Goal: Information Seeking & Learning: Learn about a topic

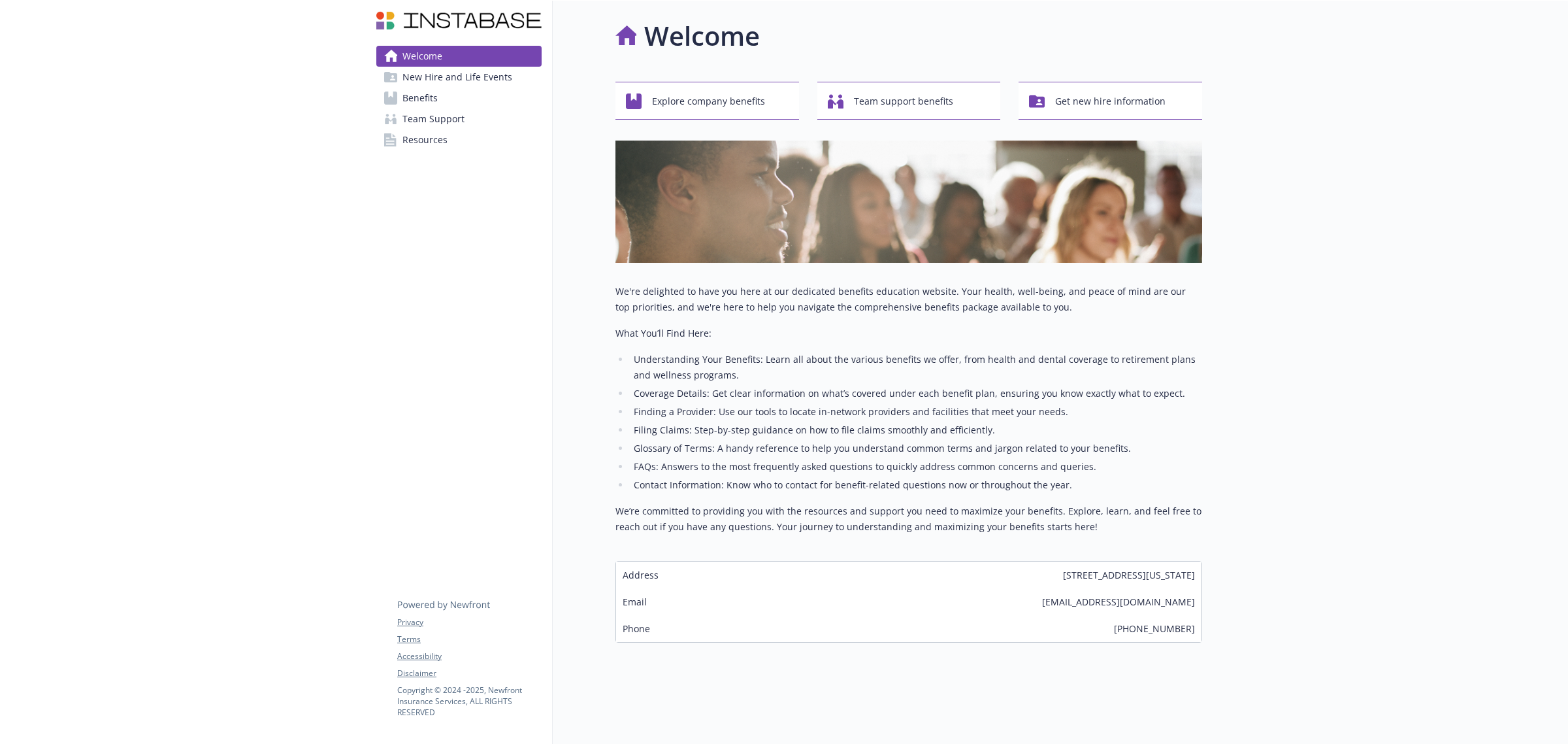
click at [410, 93] on span "Benefits" at bounding box center [420, 97] width 35 height 21
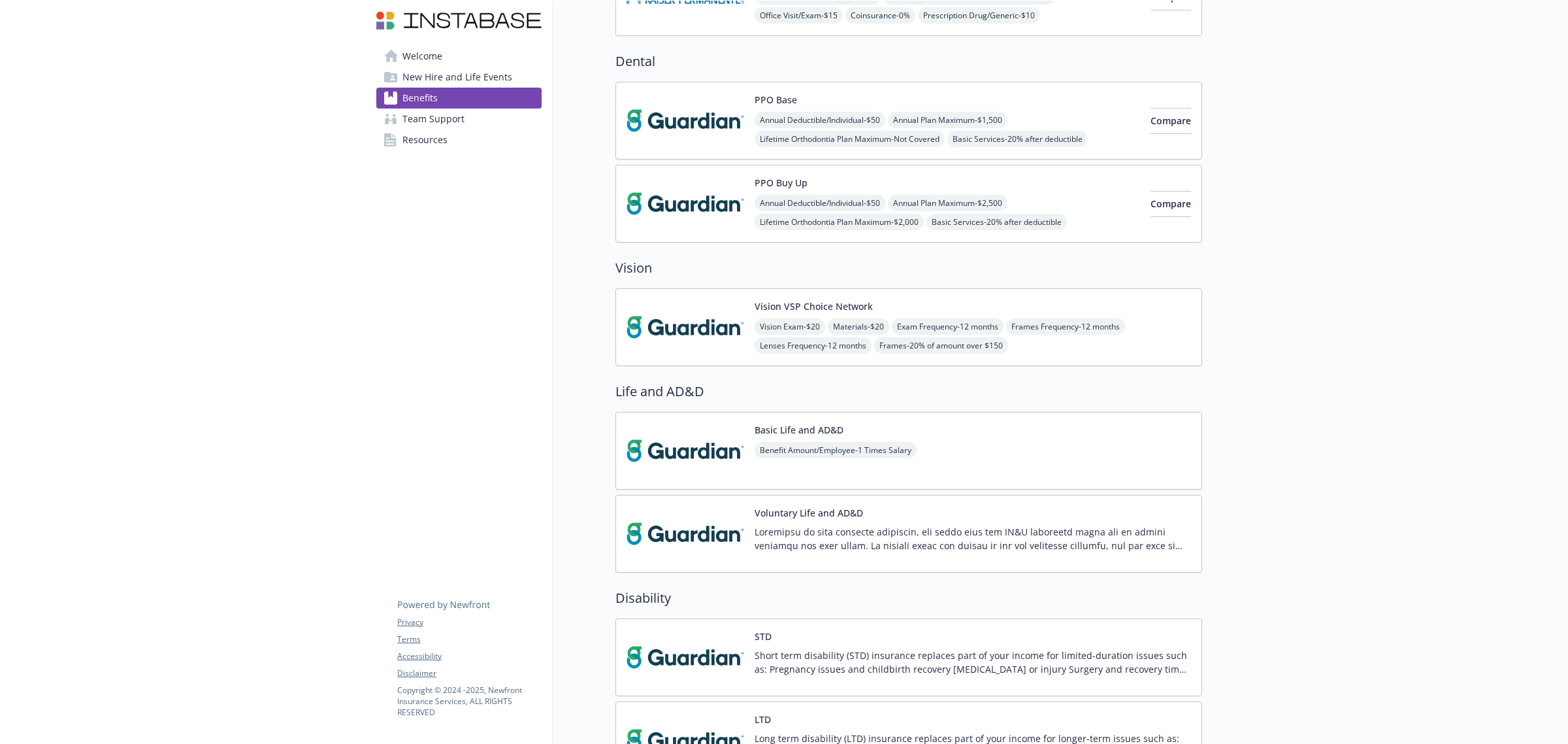
scroll to position [490, 0]
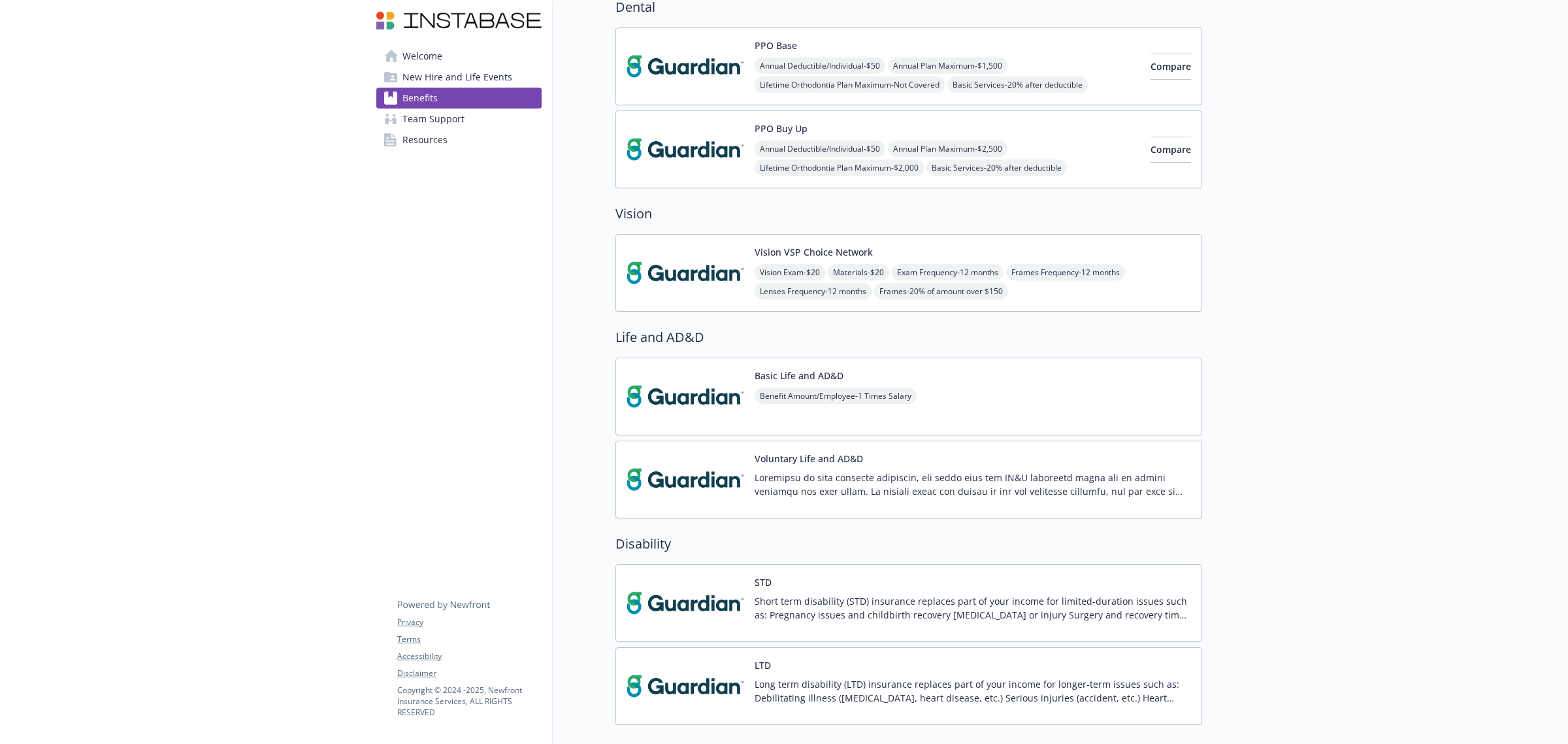
click at [828, 507] on p "Long term disability (LTD) insurance replaces part of your income for longer-te…" at bounding box center [972, 690] width 437 height 27
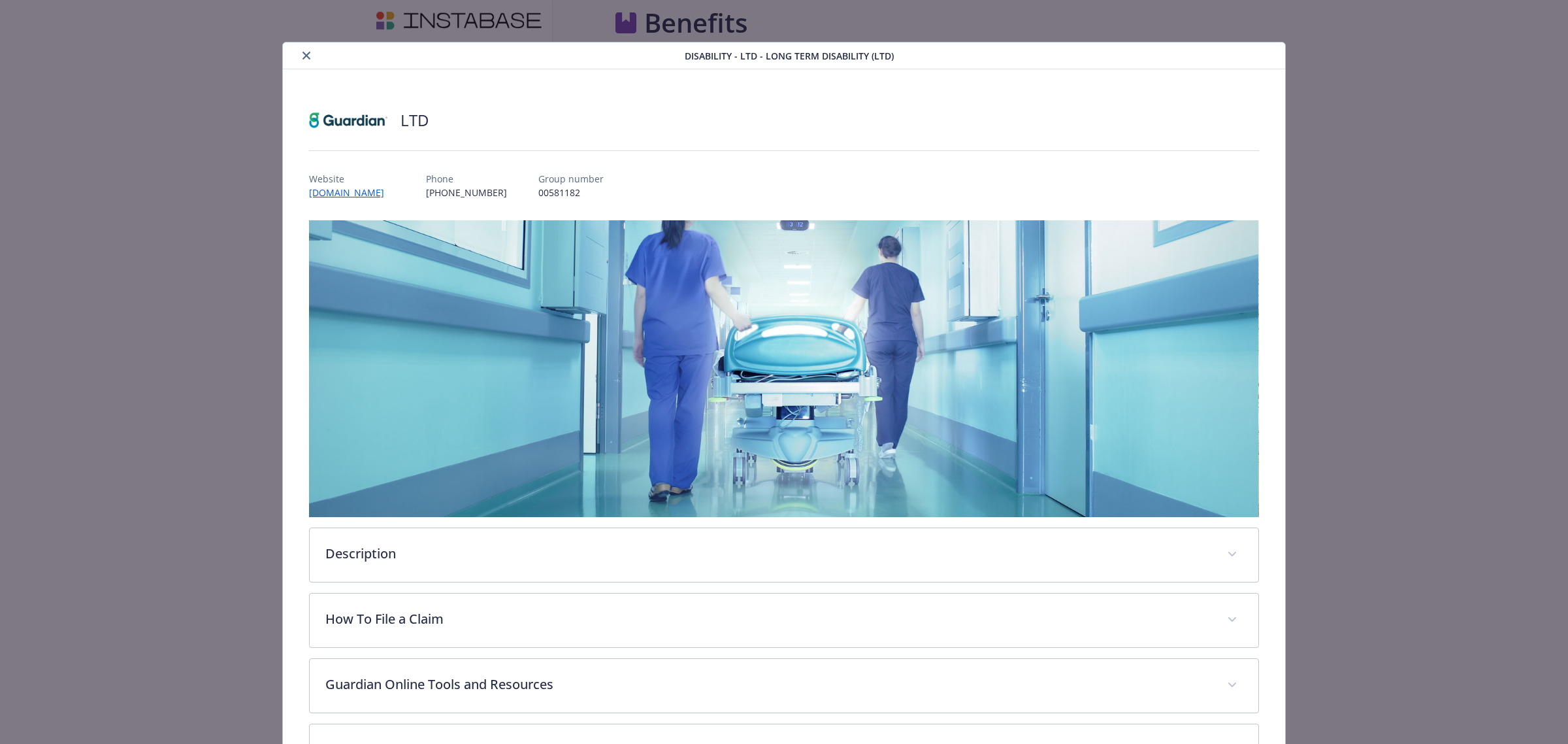
scroll to position [490, 0]
click at [303, 55] on icon "close" at bounding box center [307, 55] width 8 height 8
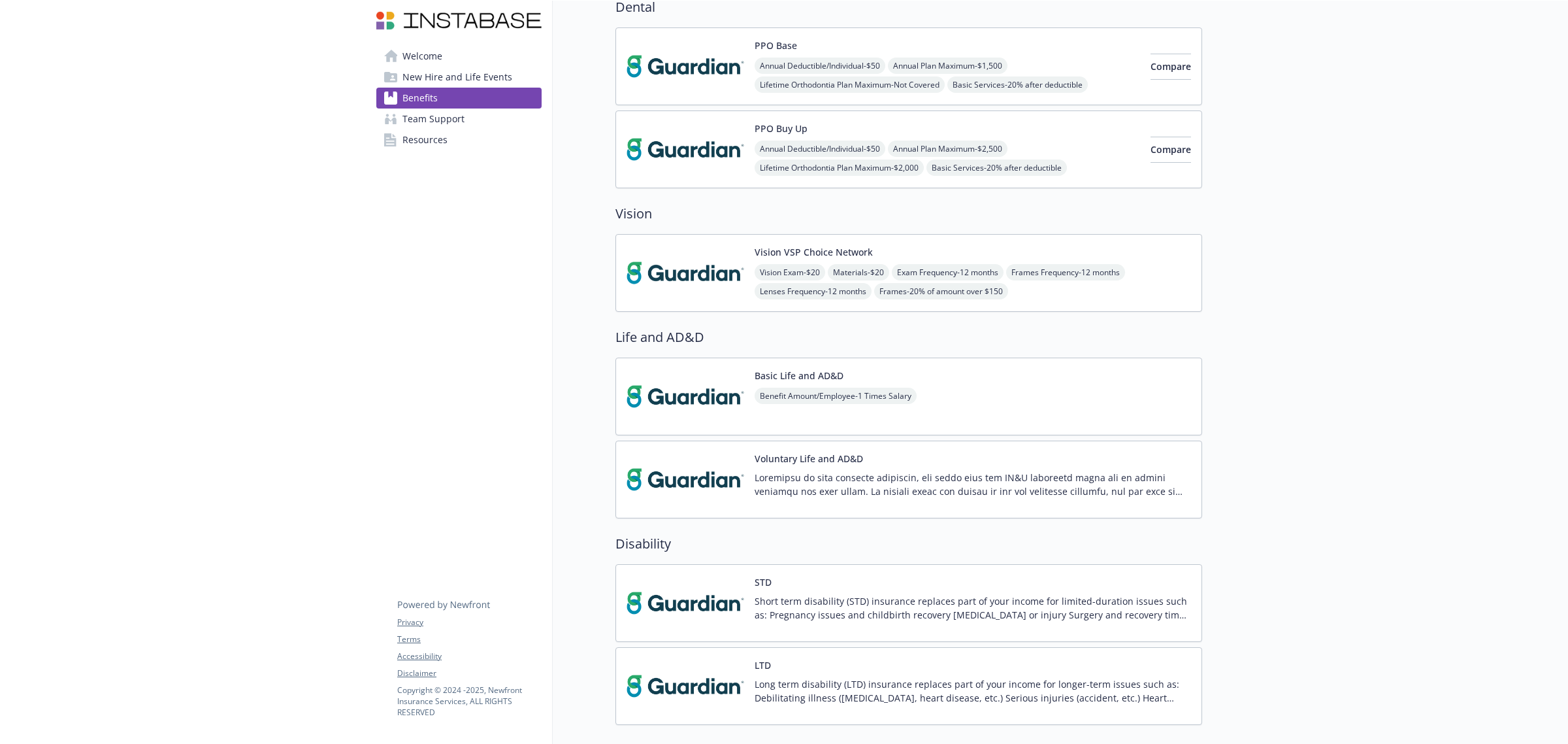
click at [681, 482] on img at bounding box center [685, 479] width 118 height 55
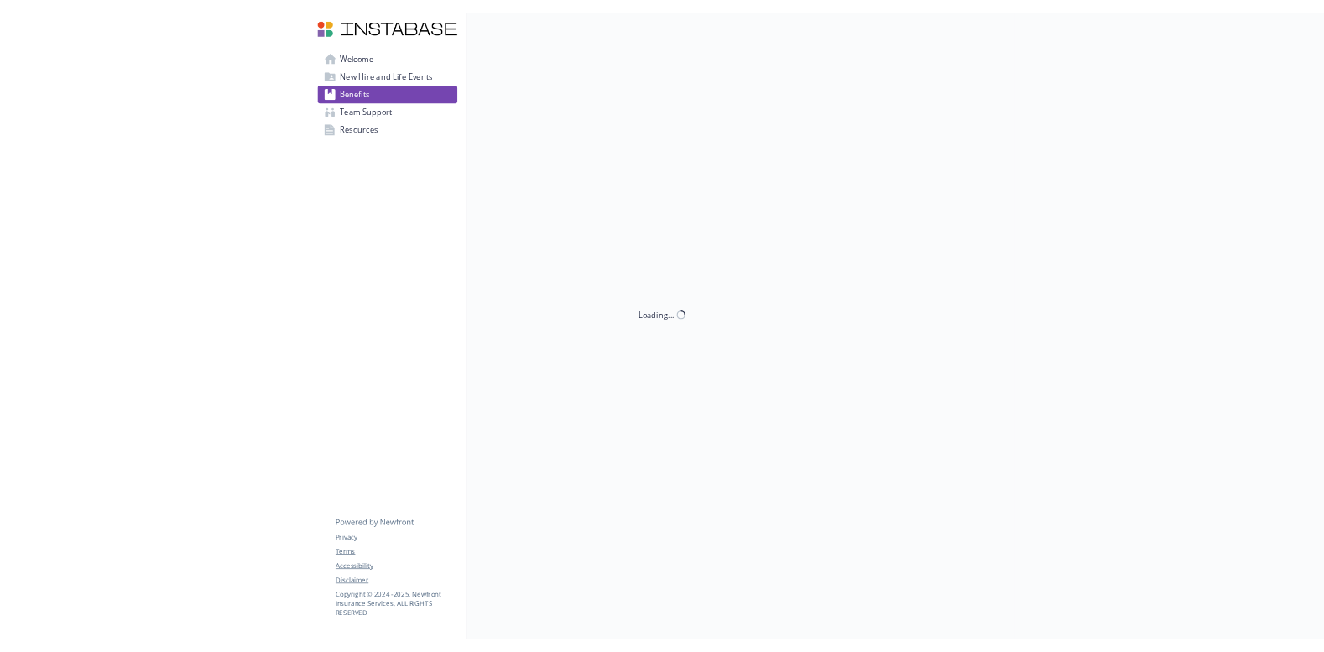
scroll to position [629, 0]
